Goal: Feedback & Contribution: Contribute content

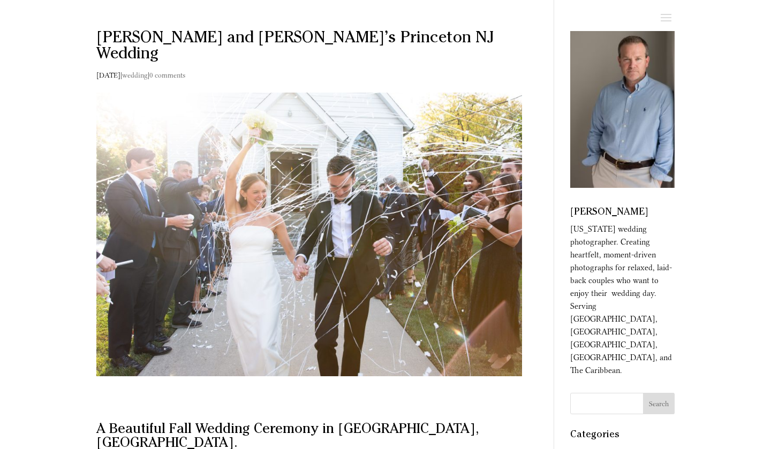
type textarea "Comment *"
type input "Name *"
type input "Email *"
type input "Website"
